Goal: Information Seeking & Learning: Stay updated

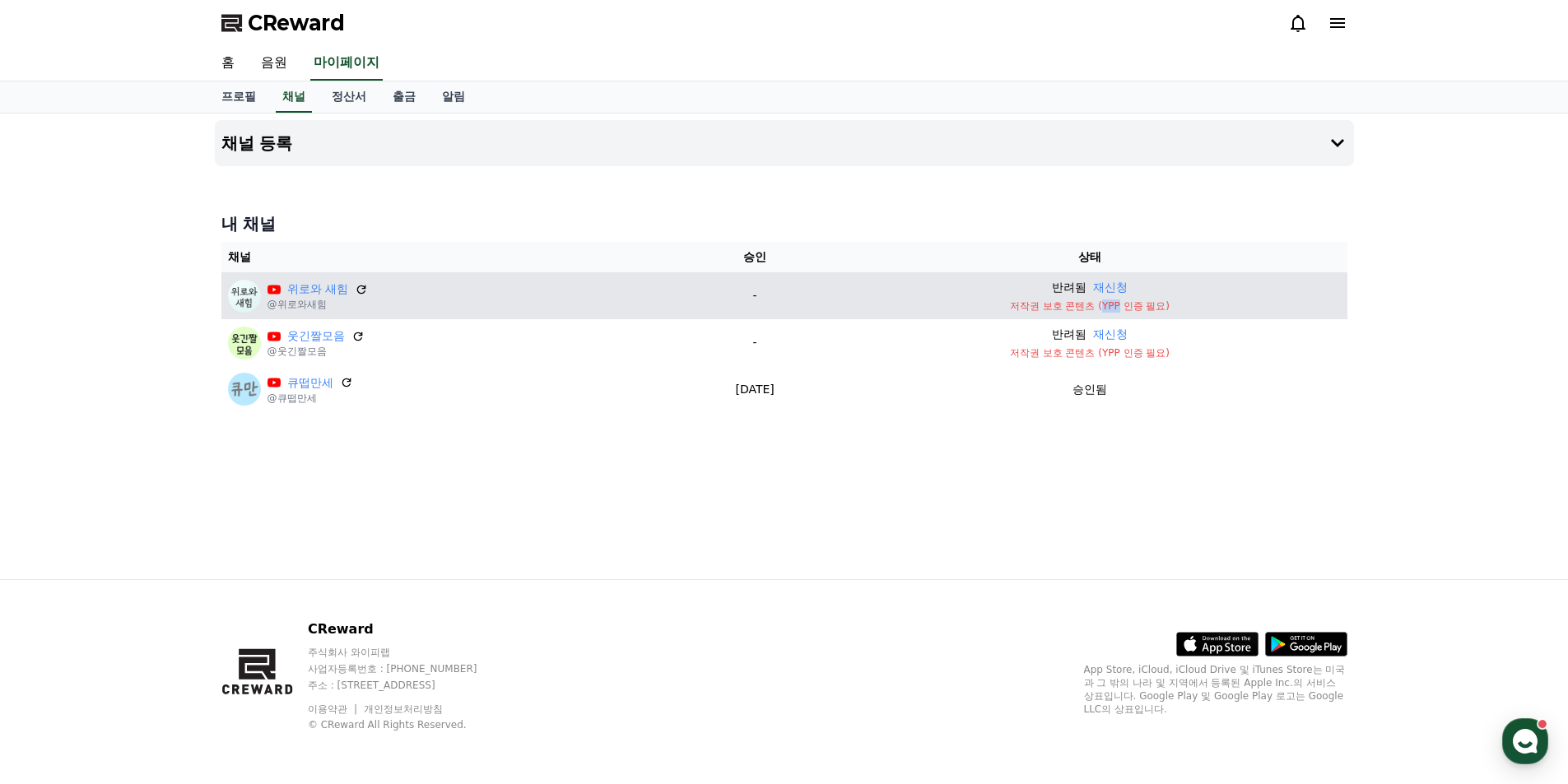
drag, startPoint x: 1134, startPoint y: 306, endPoint x: 1118, endPoint y: 306, distance: 16.0
click at [1118, 306] on p "저작권 보호 콘텐츠 (YPP 인증 필요)" at bounding box center [1089, 306] width 502 height 13
copy p "YPP"
drag, startPoint x: 1152, startPoint y: 307, endPoint x: 1119, endPoint y: 309, distance: 33.1
click at [1119, 309] on p "저작권 보호 콘텐츠 (YPP 인증 필요)" at bounding box center [1089, 306] width 502 height 13
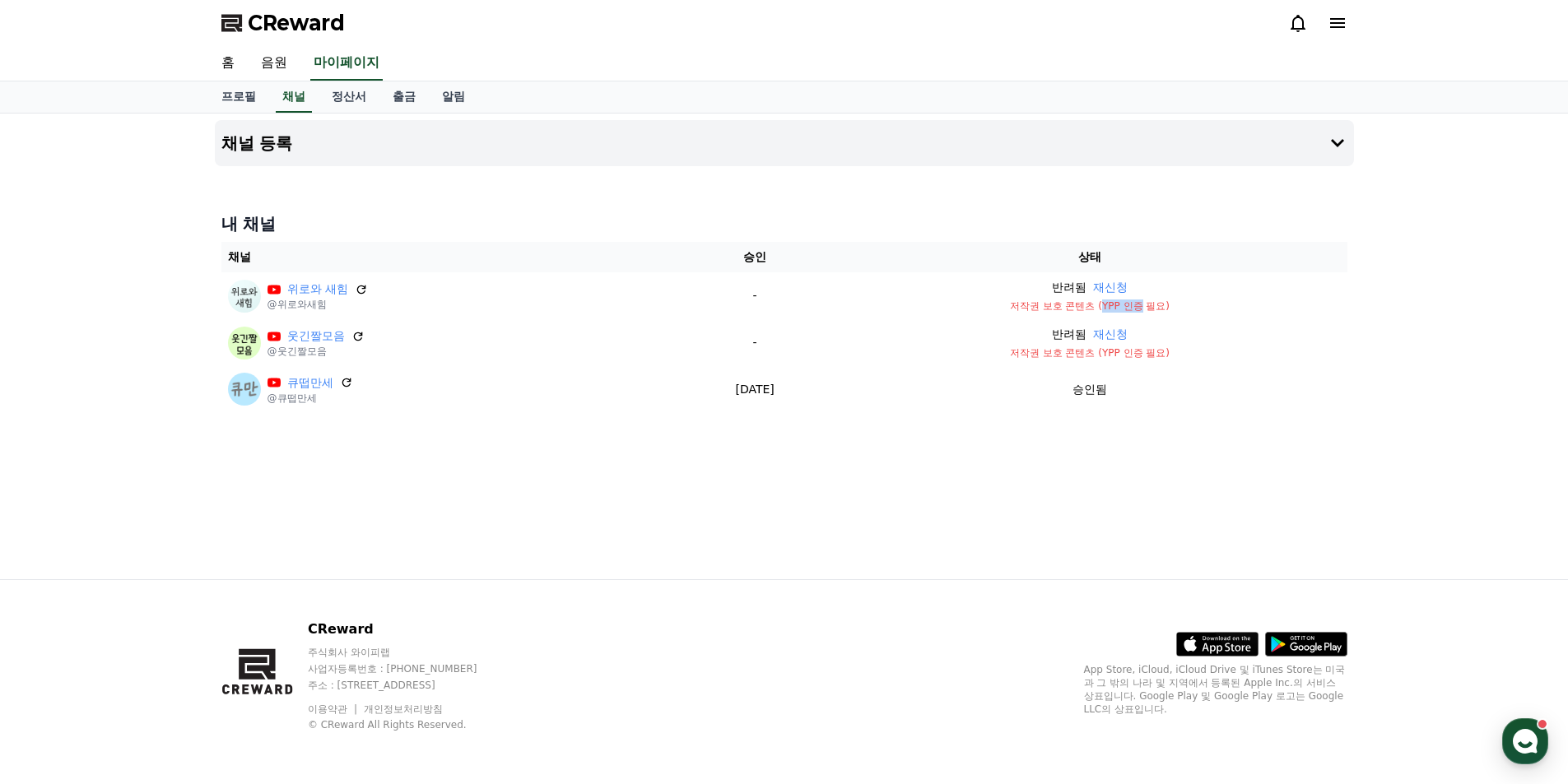
copy p "YPP 인증"
click at [1517, 745] on use "button" at bounding box center [1525, 741] width 25 height 25
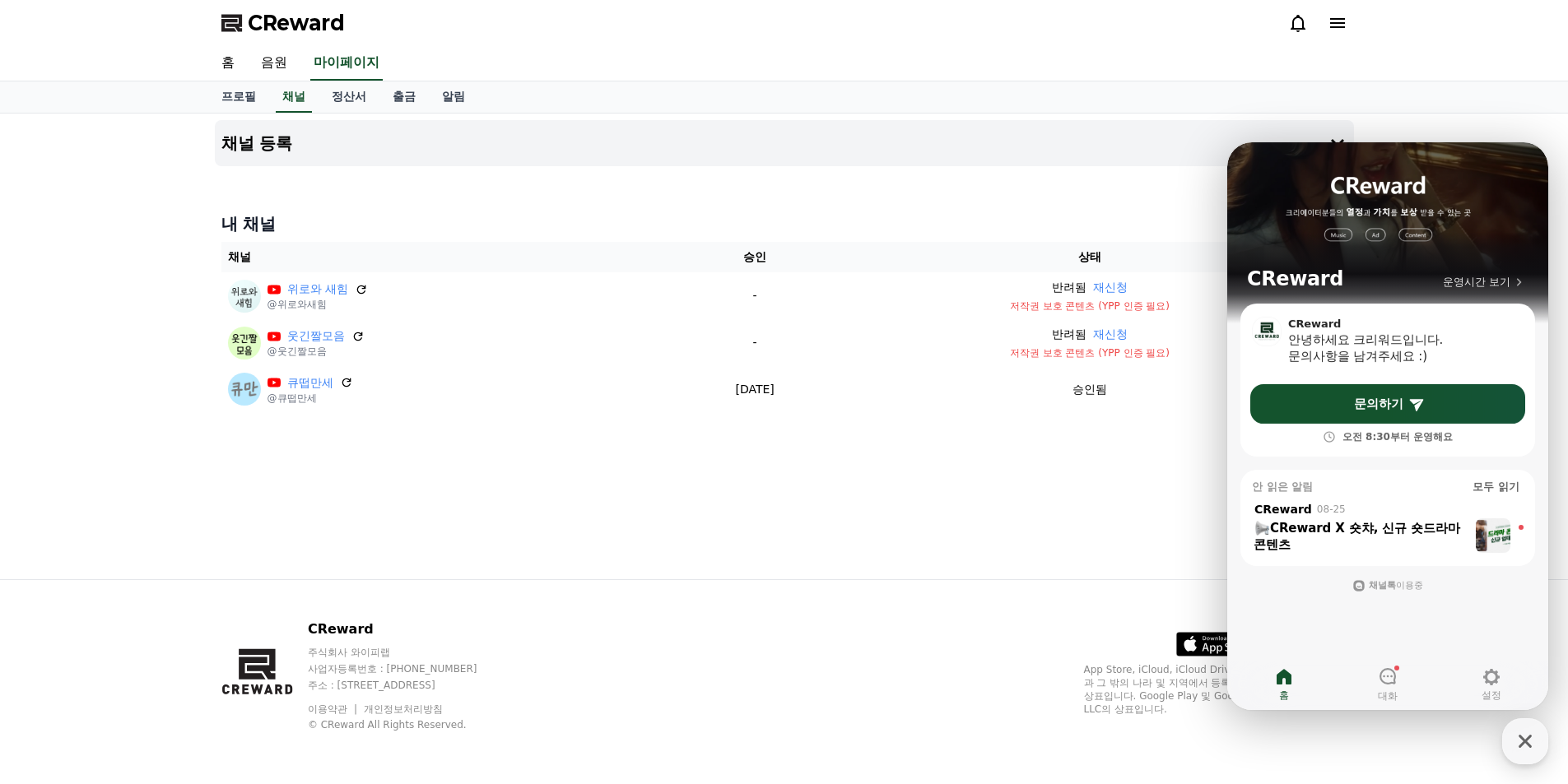
click at [628, 495] on div "채널 등록 내 채널 채널 승인 상태 위로와 새힘 @위로와새힘 - 반려됨 재신청 저작권 보호 콘텐츠 (YPP 인증 필요) 웃긴짤모음 @웃긴짤모음…" at bounding box center [784, 346] width 1152 height 466
click at [1024, 512] on div "채널 등록 내 채널 채널 승인 상태 위로와 새힘 @위로와새힘 - 반려됨 재신청 저작권 보호 콘텐츠 (YPP 인증 필요) 웃긴짤모음 @웃긴짤모음…" at bounding box center [784, 346] width 1152 height 466
click at [351, 102] on link "정산서" at bounding box center [349, 97] width 61 height 31
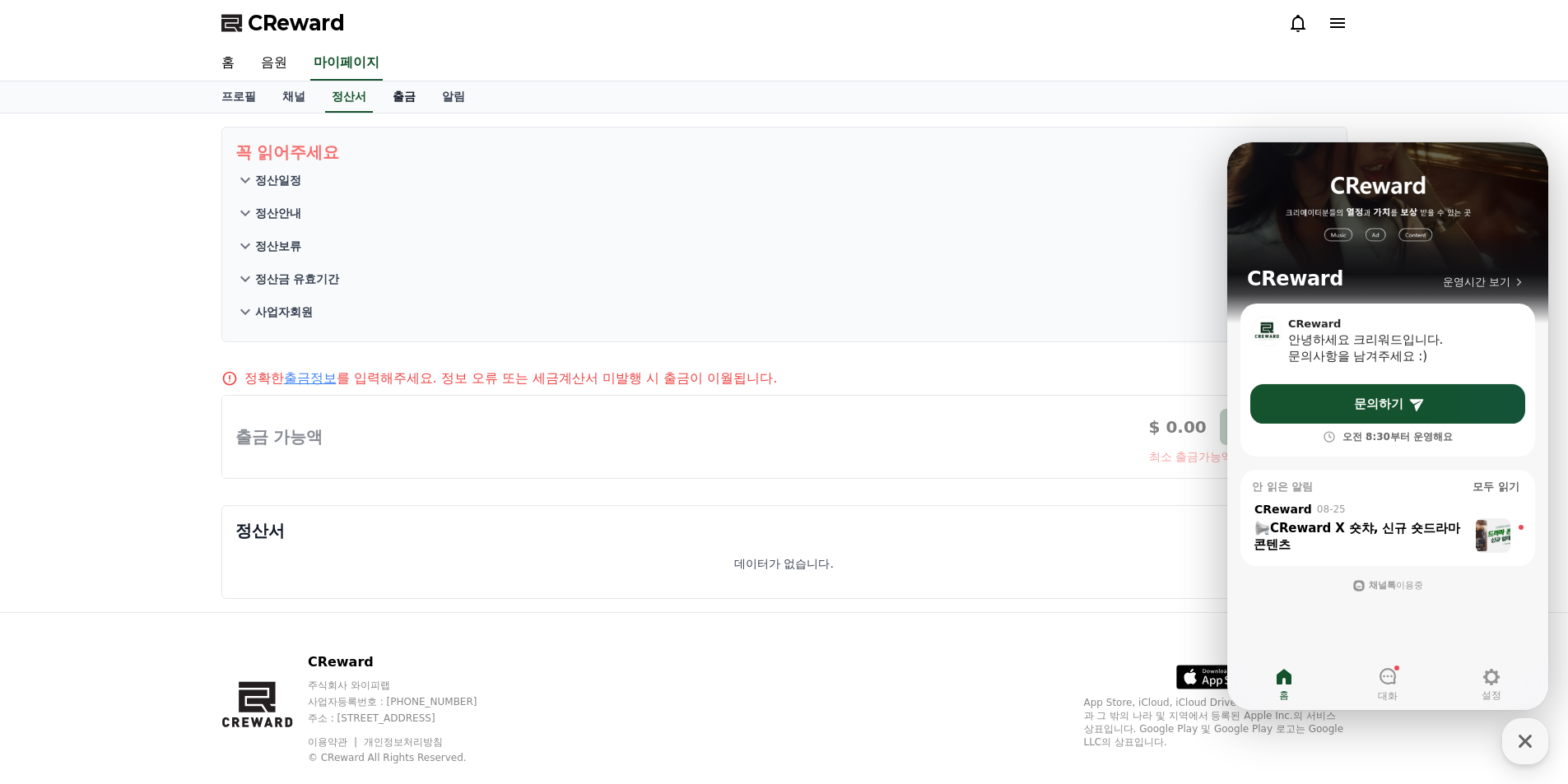
click at [407, 101] on link "출금" at bounding box center [405, 97] width 49 height 31
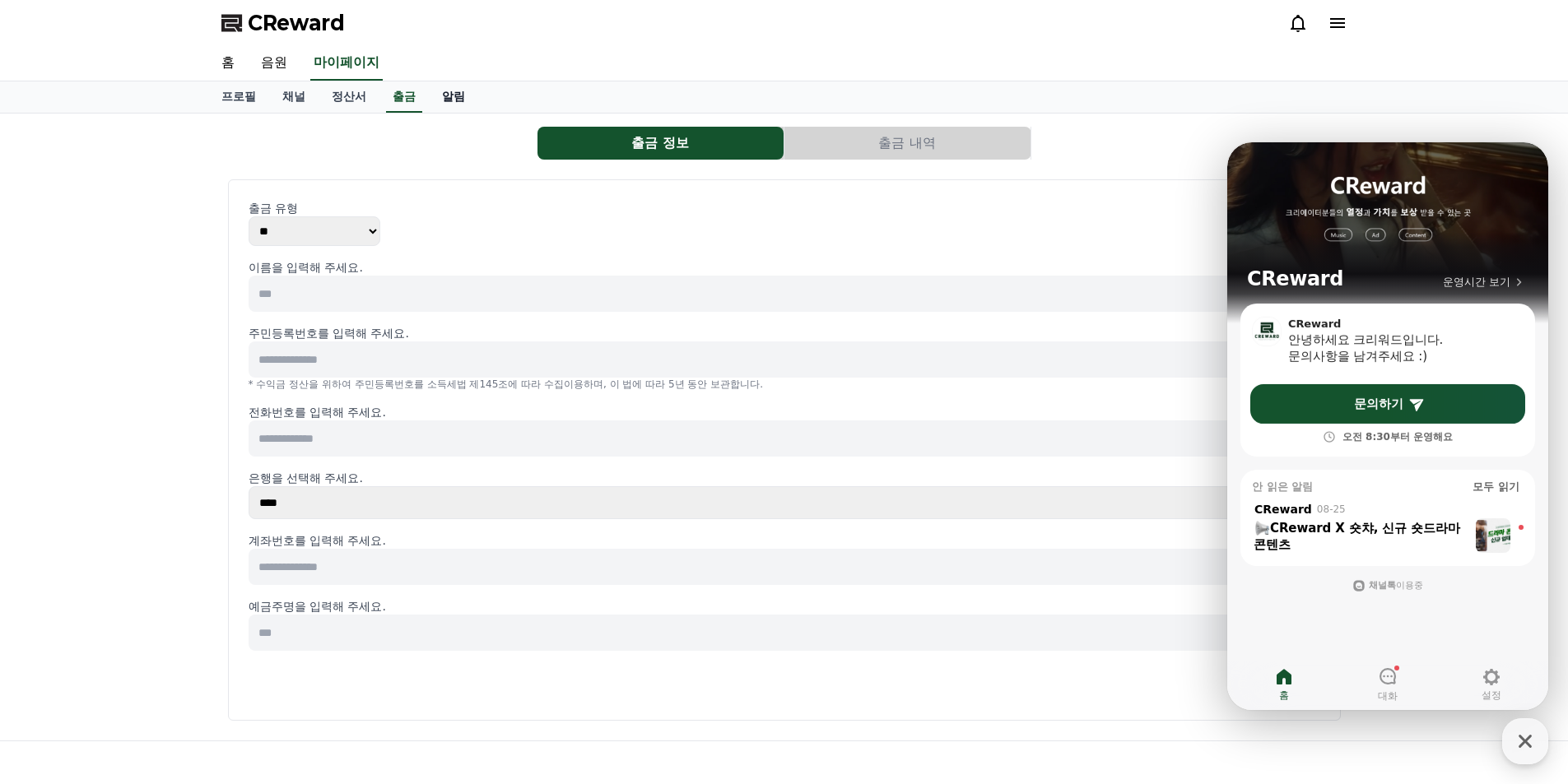
click at [462, 102] on link "알림" at bounding box center [454, 97] width 49 height 31
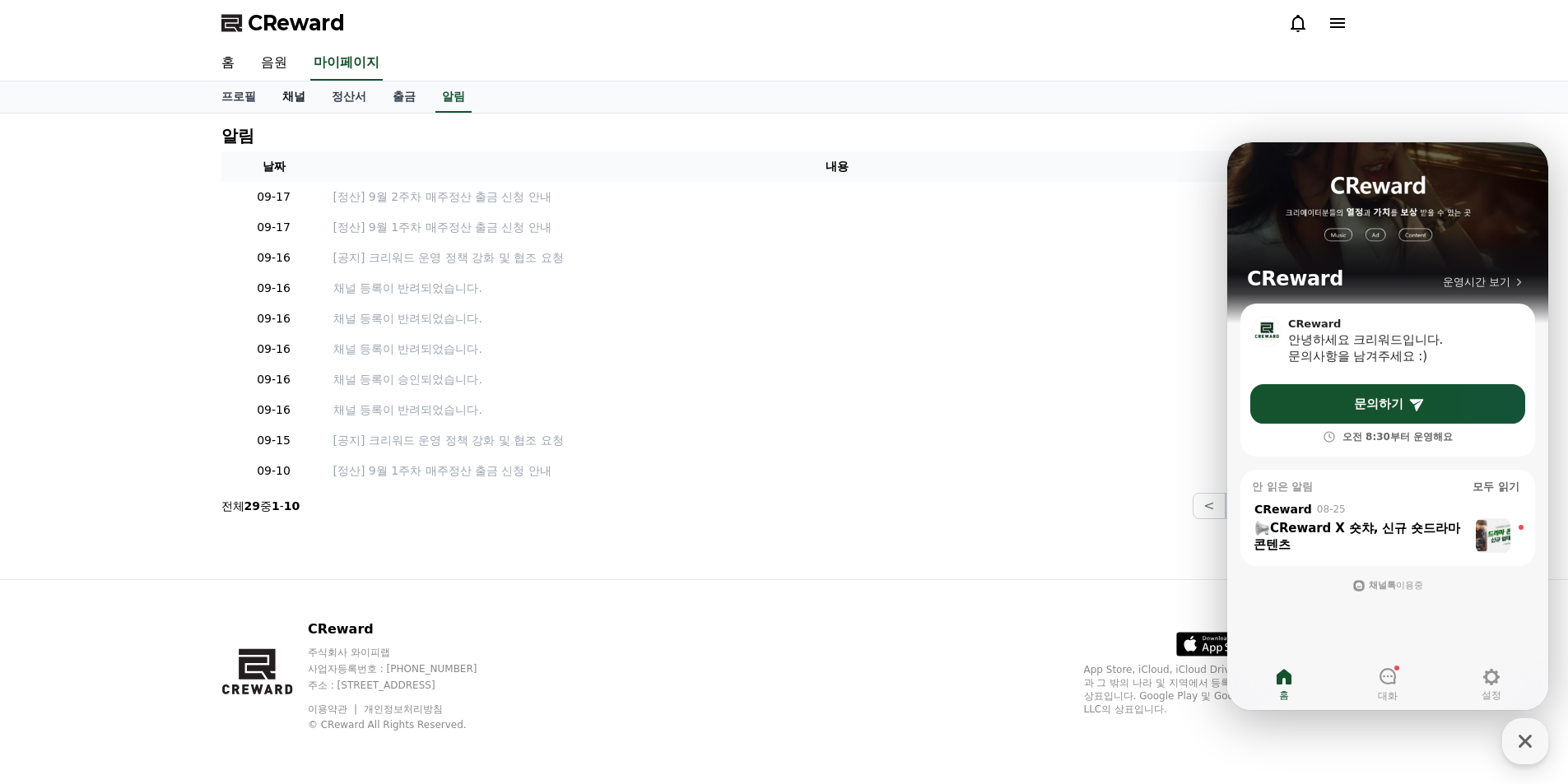
click at [290, 102] on link "채널" at bounding box center [294, 97] width 49 height 31
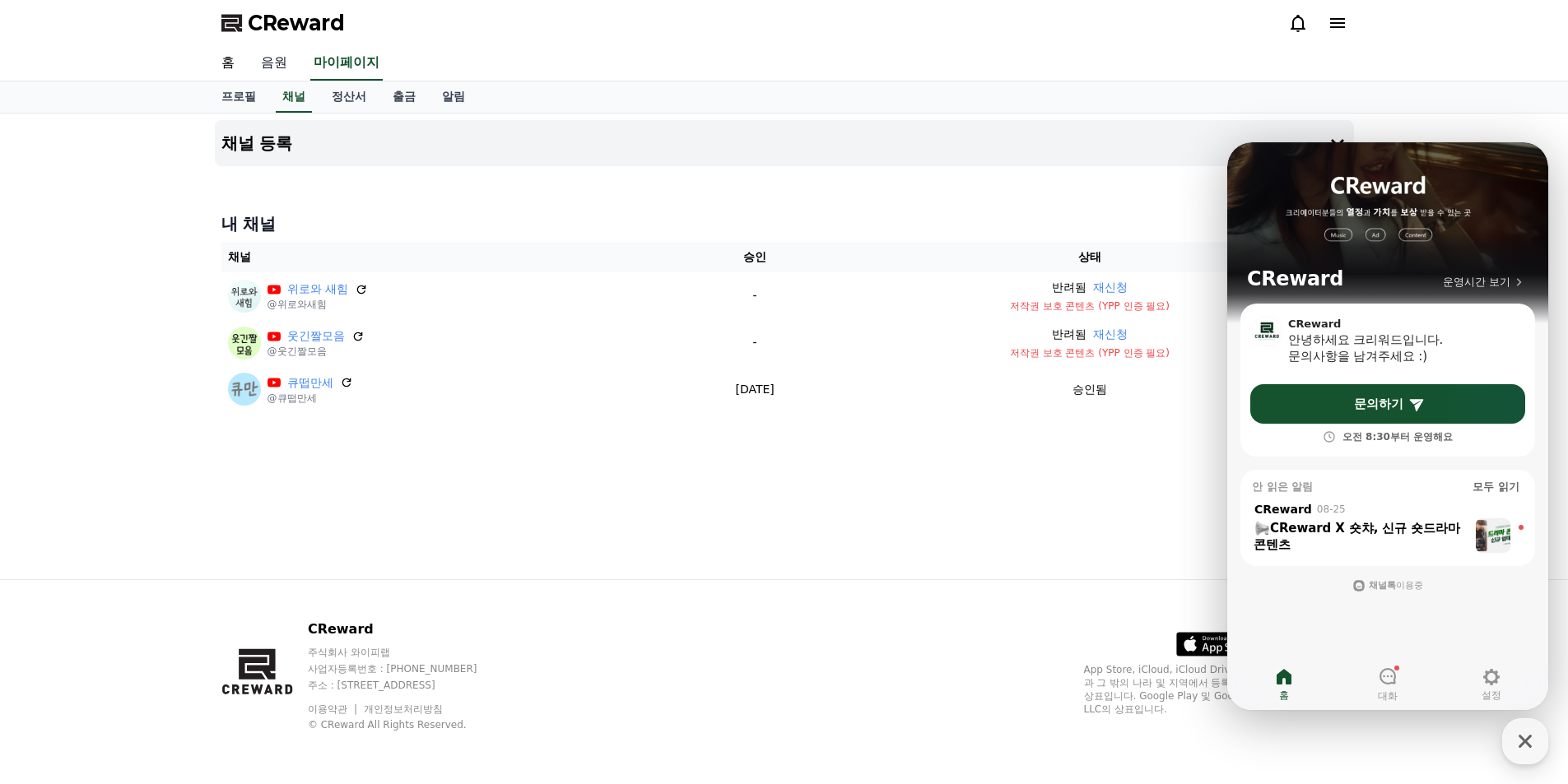
click at [273, 62] on link "음원" at bounding box center [275, 63] width 53 height 35
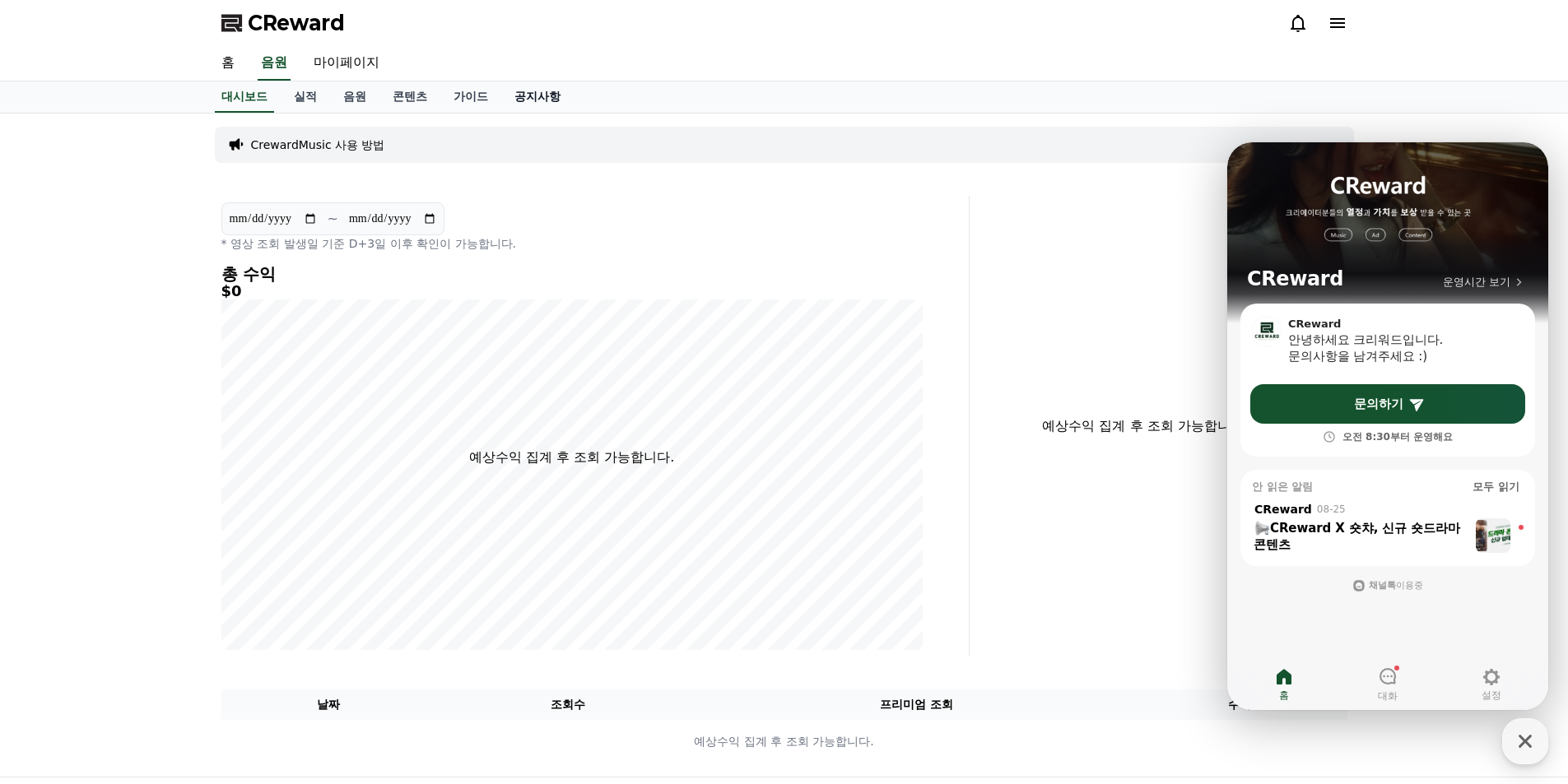
click at [543, 96] on link "공지사항" at bounding box center [537, 97] width 72 height 31
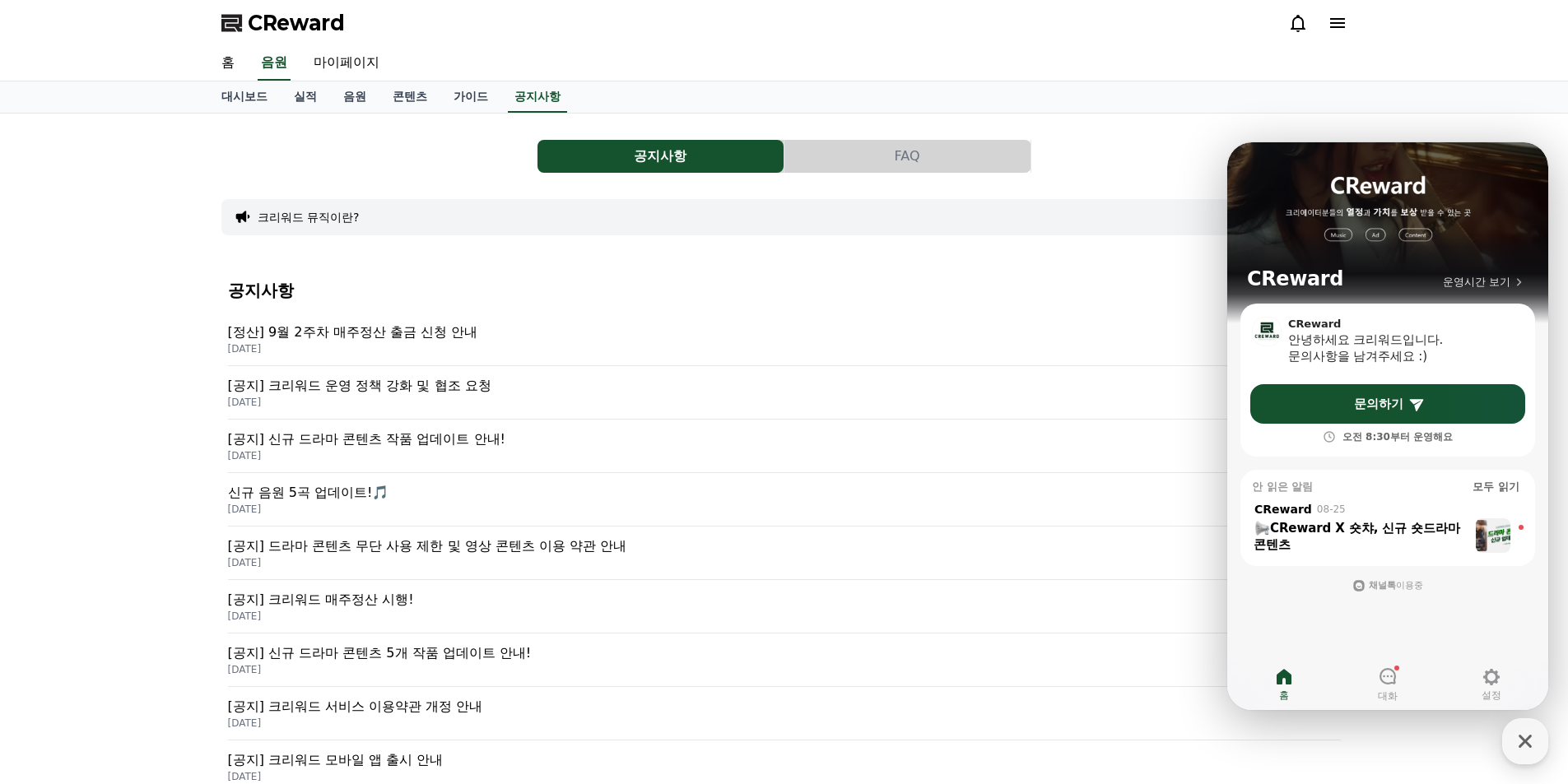
click at [325, 498] on p "신규 음원 5곡 업데이트!🎵" at bounding box center [784, 493] width 1113 height 20
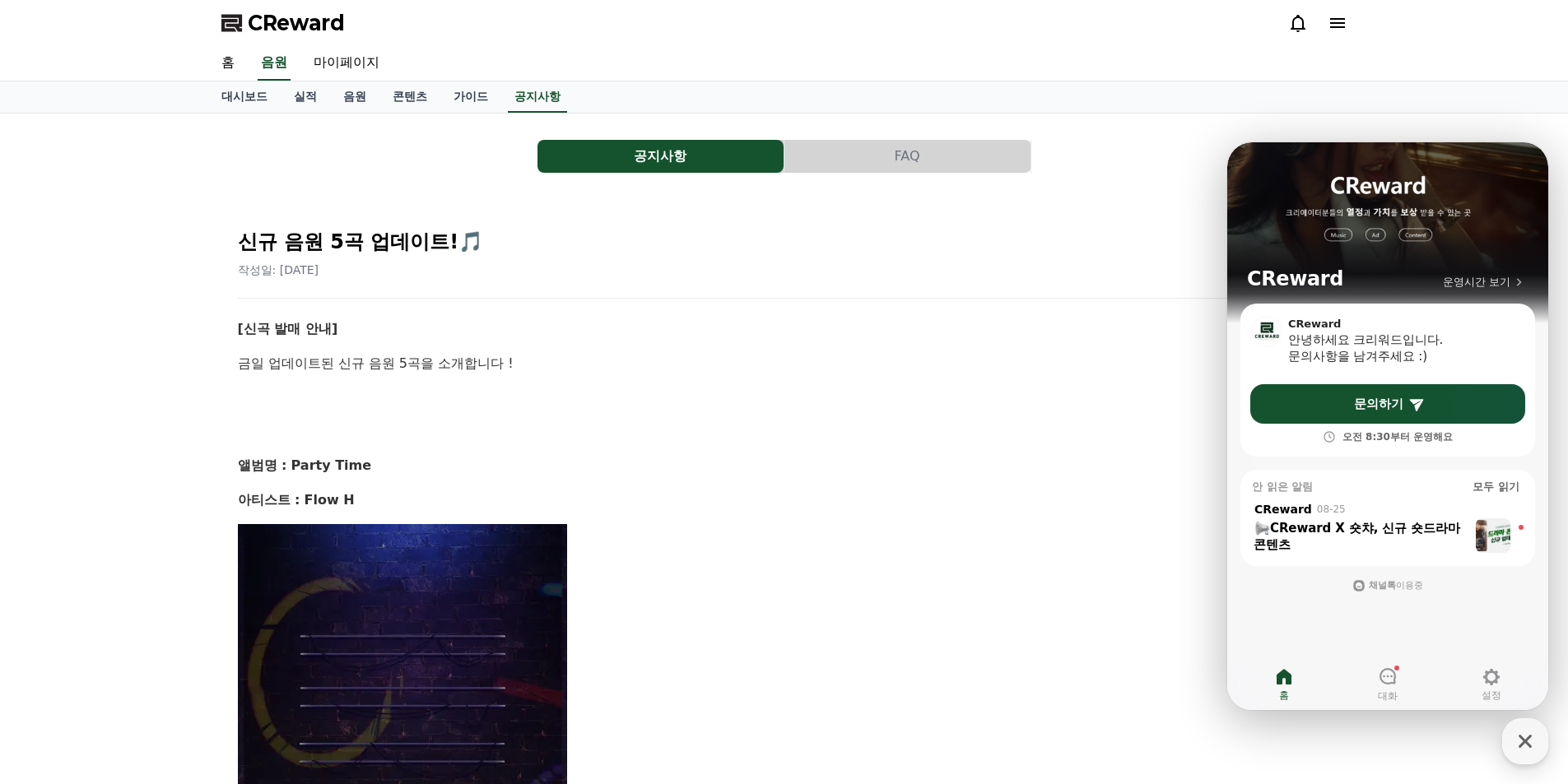
click at [1065, 224] on div "신규 음원 5곡 업데이트!🎵 작성일: [DATE]" at bounding box center [784, 247] width 1093 height 62
